Goal: Task Accomplishment & Management: Use online tool/utility

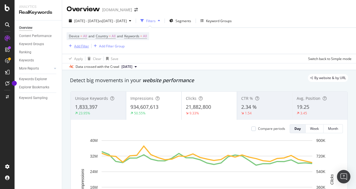
click at [82, 45] on div "Add Filter" at bounding box center [81, 46] width 15 height 5
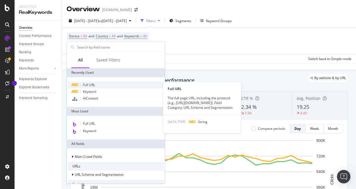
click at [93, 85] on span "Full URL" at bounding box center [89, 84] width 12 height 5
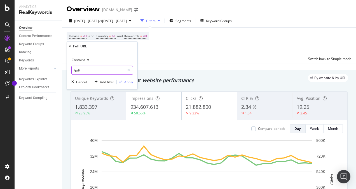
click at [79, 69] on input "/pd/" at bounding box center [98, 69] width 53 height 9
drag, startPoint x: 79, startPoint y: 71, endPoint x: 75, endPoint y: 69, distance: 4.6
click at [75, 69] on input "/pd/" at bounding box center [98, 69] width 53 height 9
paste input "Page type improvement: PDP (+15%, +5.4M) and PLP (+48%, +272K). Impression grow…"
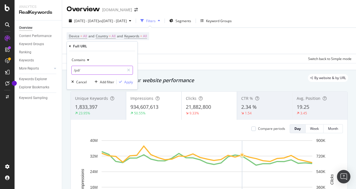
type input "Page type improvement: PDP (+15%, +5.4M) and PLP (+48%, +272K). Impression grow…"
click at [203, 54] on div "Device = All and Country = All and Keywords = All Add Filter Add Filter Group A…" at bounding box center [209, 45] width 285 height 35
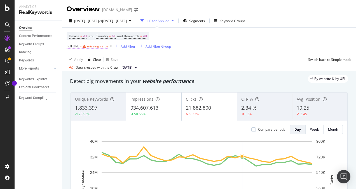
click at [96, 45] on div "missing value" at bounding box center [97, 46] width 21 height 5
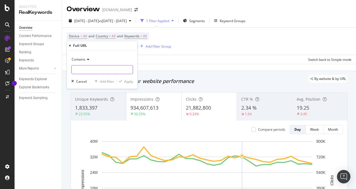
click at [83, 67] on input "text" at bounding box center [102, 69] width 61 height 9
click at [76, 71] on input "text" at bounding box center [102, 69] width 61 height 9
paste input "/pl/home-accents/"
type input "/pl/home-accents/"
click at [124, 81] on div "Apply" at bounding box center [128, 81] width 9 height 5
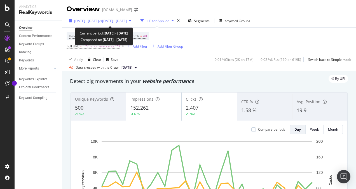
click at [127, 20] on span "vs [DATE] - [DATE]" at bounding box center [113, 20] width 28 height 5
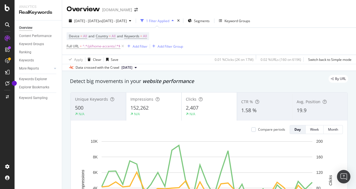
click at [212, 40] on div "Device = All and Country = All and Keywords = All Full URL = ^.*/pl/home-accent…" at bounding box center [209, 41] width 285 height 27
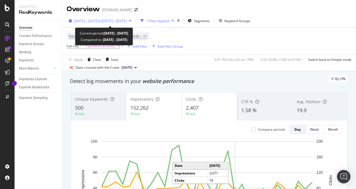
click at [127, 19] on span "vs [DATE] - [DATE]" at bounding box center [113, 20] width 28 height 5
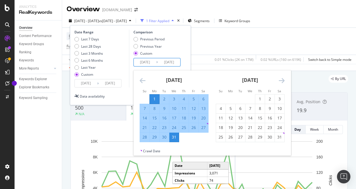
click at [142, 62] on input "[DATE]" at bounding box center [145, 62] width 22 height 8
click at [280, 81] on icon "Move forward to switch to the next month." at bounding box center [282, 80] width 6 height 7
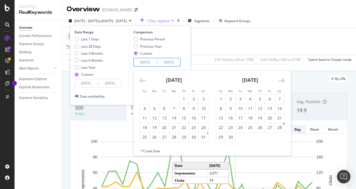
click at [280, 81] on icon "Move forward to switch to the next month." at bounding box center [282, 80] width 6 height 7
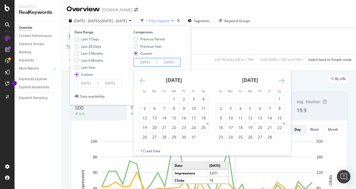
click at [280, 81] on icon "Move forward to switch to the next month." at bounding box center [282, 80] width 6 height 7
click at [279, 81] on icon "Move forward to switch to the next month." at bounding box center [282, 80] width 6 height 7
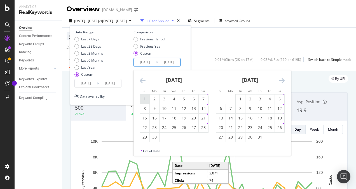
click at [141, 99] on div "1" at bounding box center [145, 99] width 10 height 6
type input "[DATE]"
click at [155, 137] on div "30" at bounding box center [155, 137] width 10 height 6
type input "[DATE]"
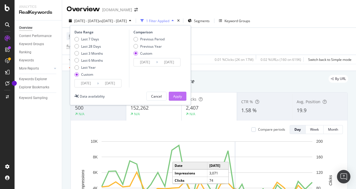
click at [175, 94] on div "Apply" at bounding box center [177, 96] width 9 height 5
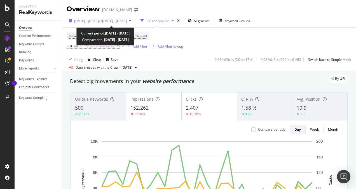
click at [127, 18] on span "vs [DATE] - [DATE]" at bounding box center [113, 20] width 28 height 5
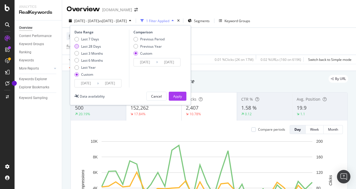
click at [96, 46] on div "Last 28 Days" at bounding box center [91, 46] width 20 height 5
type input "[DATE]"
click at [136, 39] on div "Previous Period" at bounding box center [135, 39] width 4 height 4
type input "[DATE]"
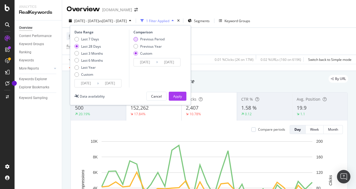
type input "[DATE]"
click at [182, 96] on div "Apply" at bounding box center [177, 96] width 9 height 5
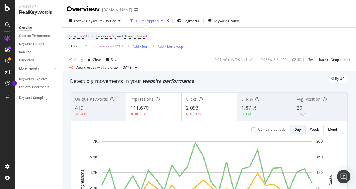
click at [102, 46] on span "^.*/pl/home-accents/.*$" at bounding box center [102, 46] width 38 height 8
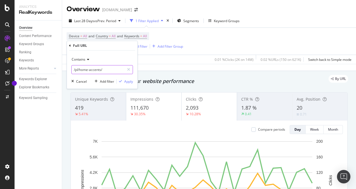
click at [90, 69] on input "/pl/home-accents/" at bounding box center [98, 69] width 53 height 9
type input "fencing"
click at [124, 82] on div "button" at bounding box center [121, 80] width 8 height 3
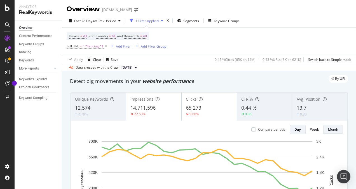
click at [331, 131] on div "Month" at bounding box center [333, 129] width 10 height 5
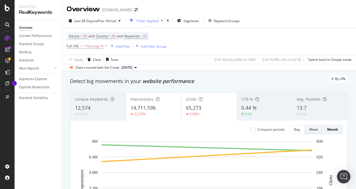
click at [314, 129] on button "Week" at bounding box center [314, 129] width 18 height 9
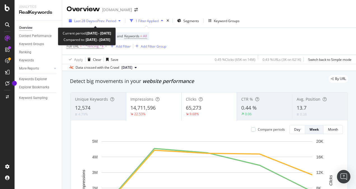
click at [105, 18] on div "Last 28 Days vs Prev. Period" at bounding box center [95, 21] width 56 height 8
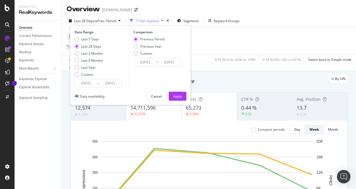
click at [85, 85] on input "[DATE]" at bounding box center [86, 83] width 22 height 8
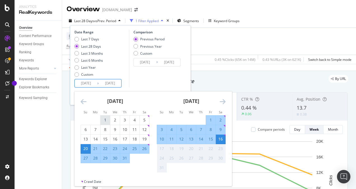
click at [102, 118] on div "1" at bounding box center [105, 120] width 10 height 6
type input "[DATE]"
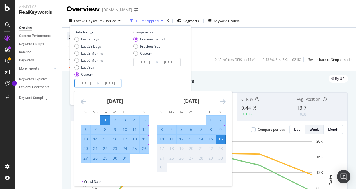
click at [125, 158] on div "31" at bounding box center [125, 158] width 10 height 6
type input "[DATE]"
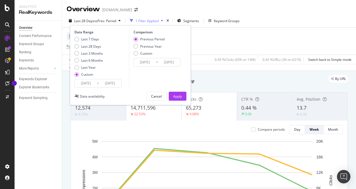
click at [155, 64] on input "[DATE]" at bounding box center [145, 62] width 22 height 8
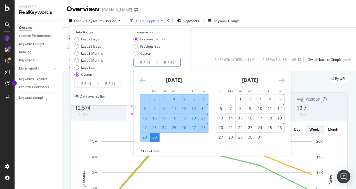
click at [142, 81] on icon "Move backward to switch to the previous month." at bounding box center [143, 80] width 6 height 7
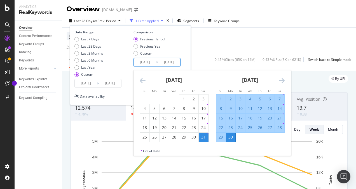
click at [142, 81] on icon "Move backward to switch to the previous month." at bounding box center [143, 80] width 6 height 7
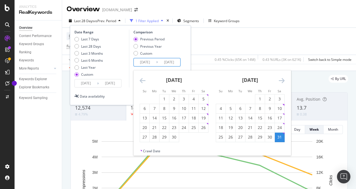
click at [143, 81] on icon "Move backward to switch to the previous month." at bounding box center [143, 80] width 6 height 7
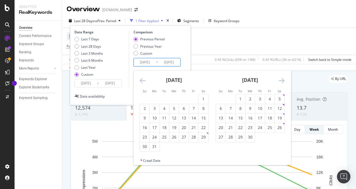
click at [144, 81] on icon "Move backward to switch to the previous month." at bounding box center [143, 80] width 6 height 7
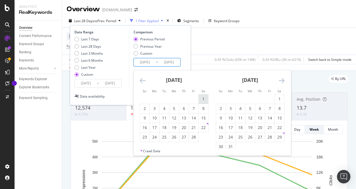
click at [200, 97] on div "1" at bounding box center [204, 99] width 10 height 6
type input "[DATE]"
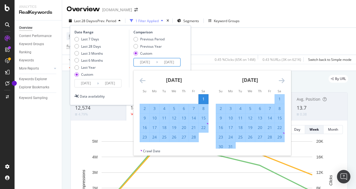
click at [195, 137] on div "28" at bounding box center [194, 137] width 10 height 6
type input "[DATE]"
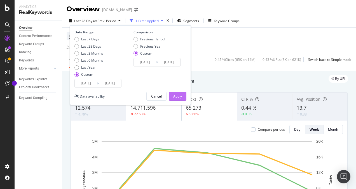
click at [181, 96] on div "Apply" at bounding box center [177, 96] width 9 height 5
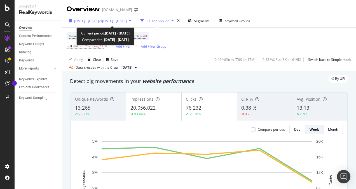
click at [94, 20] on span "[DATE] - [DATE]" at bounding box center [86, 20] width 25 height 5
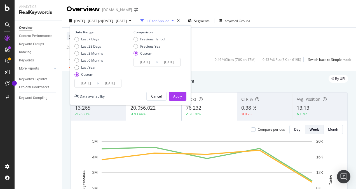
click at [142, 62] on input "[DATE]" at bounding box center [145, 62] width 22 height 8
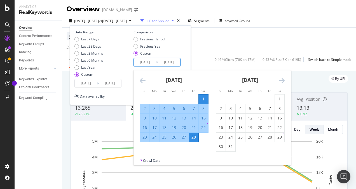
click at [280, 79] on icon "Move forward to switch to the next month." at bounding box center [282, 80] width 6 height 7
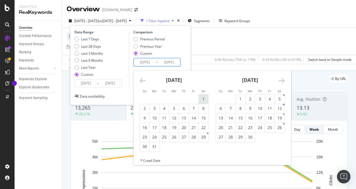
click at [206, 97] on div "1" at bounding box center [204, 99] width 10 height 6
type input "[DATE]"
click at [155, 146] on div "31" at bounding box center [155, 147] width 10 height 6
type input "[DATE]"
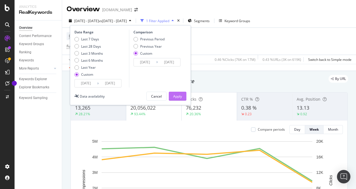
click at [176, 94] on div "Apply" at bounding box center [177, 96] width 9 height 5
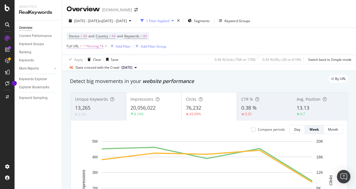
click at [95, 46] on span "^.*fencing.*$" at bounding box center [93, 46] width 21 height 8
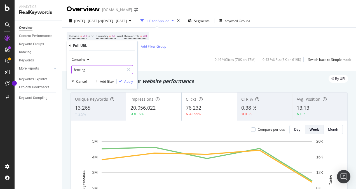
click at [82, 67] on input "fencing" at bounding box center [98, 69] width 53 height 9
type input "home-accent"
click at [126, 81] on div "Apply" at bounding box center [128, 81] width 9 height 5
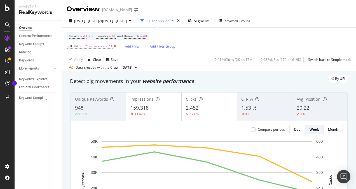
click at [115, 46] on icon at bounding box center [115, 46] width 5 height 6
